Goal: Transaction & Acquisition: Book appointment/travel/reservation

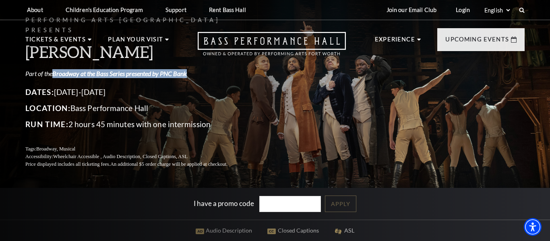
drag, startPoint x: 197, startPoint y: 67, endPoint x: 56, endPoint y: 67, distance: 141.4
click at [56, 69] on p "Part of the Broadway at the Bass Series presented by PNC Bank" at bounding box center [136, 73] width 222 height 9
copy link "Broadway at the Bass Series presented by PNC Bank"
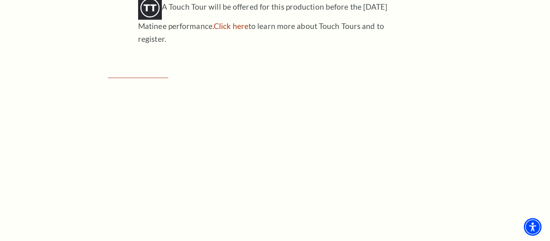
scroll to position [1049, 0]
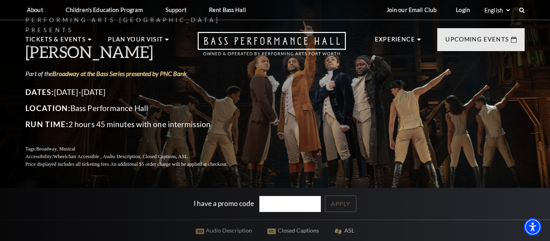
click at [423, 81] on div "Performing Arts [GEOGRAPHIC_DATA] Presents [PERSON_NAME] Part of the Broadway a…" at bounding box center [274, 91] width 515 height 169
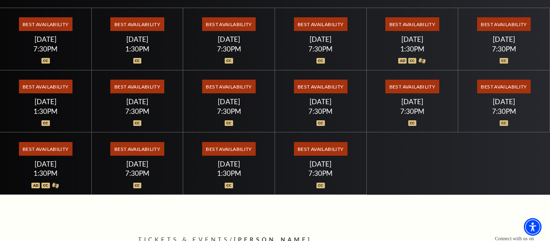
scroll to position [236, 0]
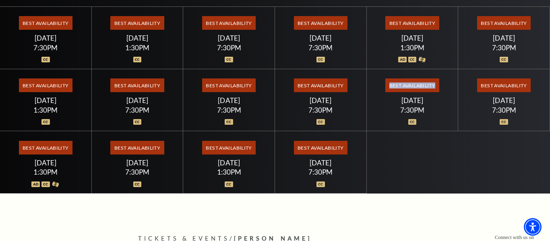
drag, startPoint x: 442, startPoint y: 84, endPoint x: 379, endPoint y: 79, distance: 63.4
click at [379, 79] on div "Best Availability [DATE] 7:30PM" at bounding box center [413, 100] width 92 height 62
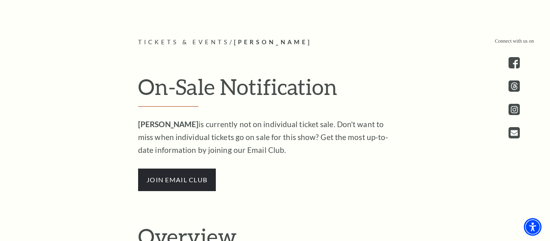
scroll to position [435, 0]
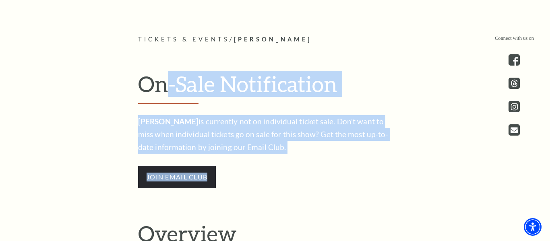
drag, startPoint x: 165, startPoint y: 78, endPoint x: 333, endPoint y: 155, distance: 184.9
click at [333, 155] on div "On-Sale Notification [PERSON_NAME] is currently not on individual ticket sale. …" at bounding box center [275, 130] width 290 height 118
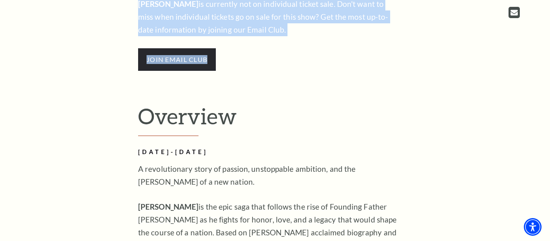
scroll to position [553, 0]
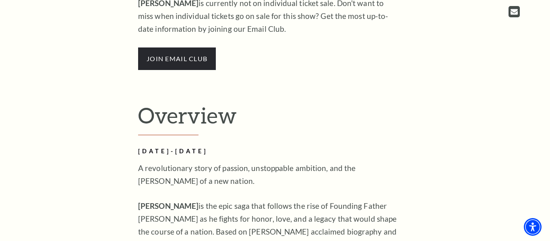
click at [264, 108] on h2 "Overview" at bounding box center [275, 118] width 274 height 33
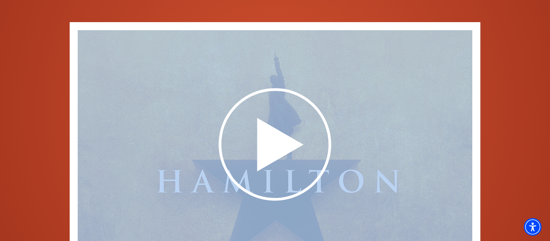
drag, startPoint x: 127, startPoint y: 114, endPoint x: 341, endPoint y: 257, distance: 257.0
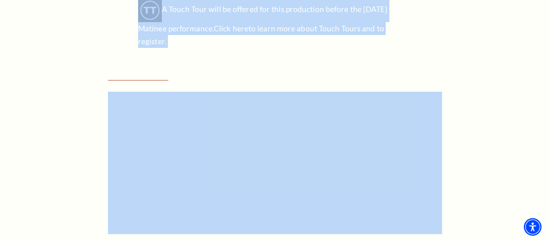
scroll to position [1034, 0]
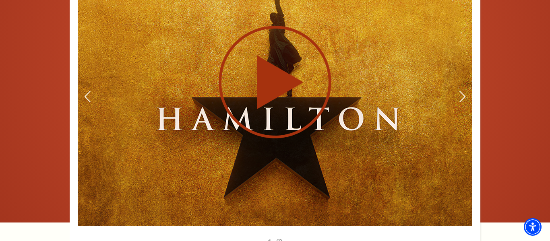
scroll to position [1368, 0]
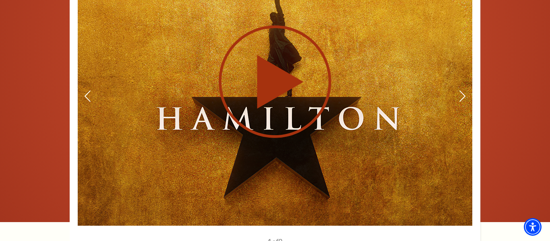
click at [265, 55] on use at bounding box center [275, 81] width 113 height 113
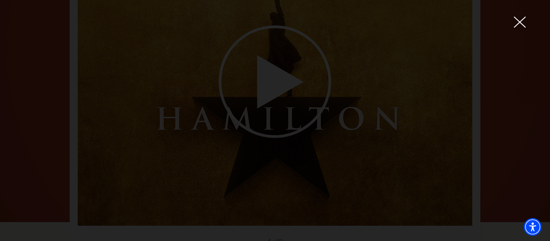
click at [549, 69] on div at bounding box center [275, 120] width 550 height 241
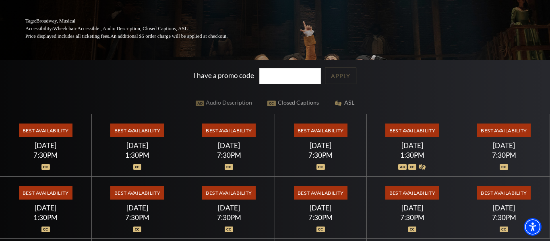
scroll to position [130, 0]
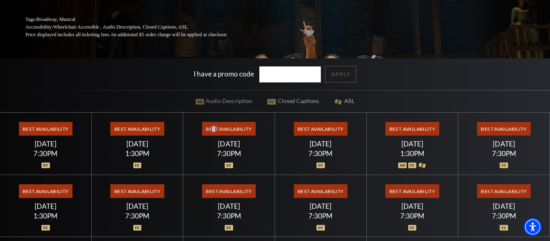
click at [215, 129] on span "Best Availability" at bounding box center [229, 129] width 54 height 14
click at [222, 150] on div "7:30PM" at bounding box center [229, 153] width 72 height 7
click at [235, 183] on div "Best Availability [DATE] 7:30PM" at bounding box center [229, 206] width 92 height 62
click at [228, 168] on img at bounding box center [229, 166] width 8 height 6
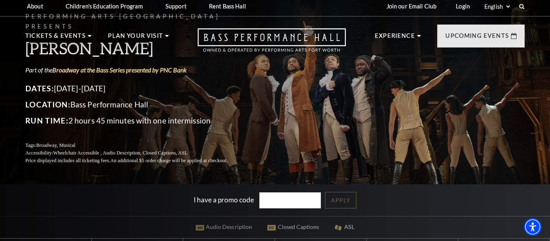
scroll to position [0, 0]
